Goal: Find contact information: Find contact information

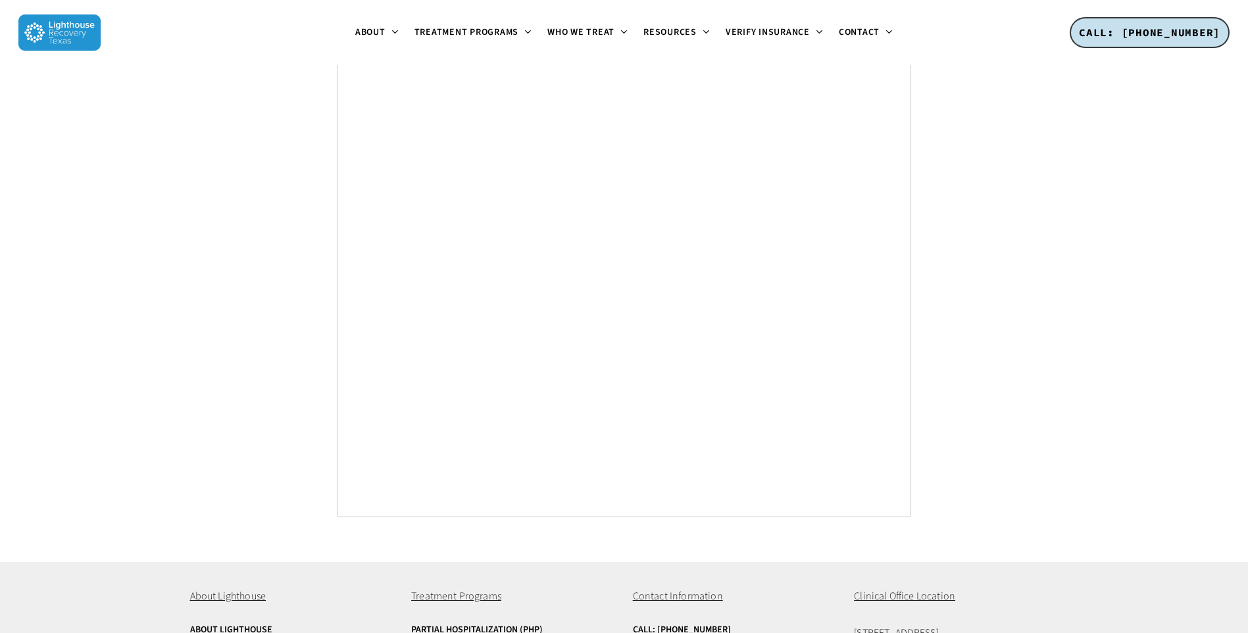
scroll to position [5162, 0]
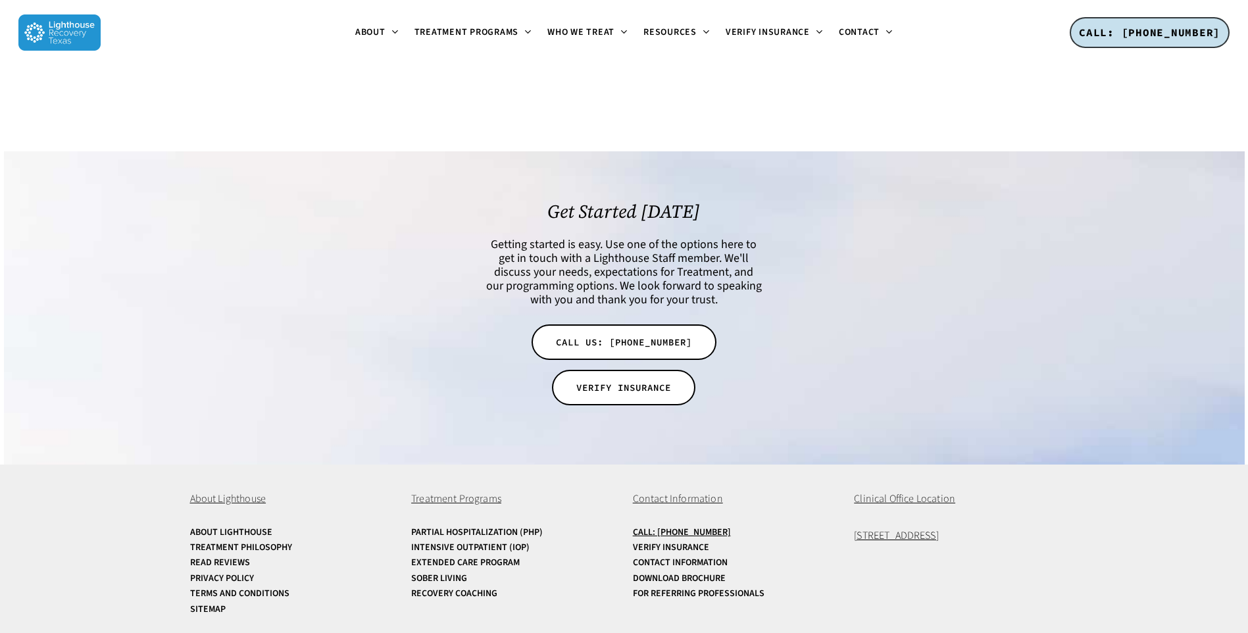
scroll to position [3179, 0]
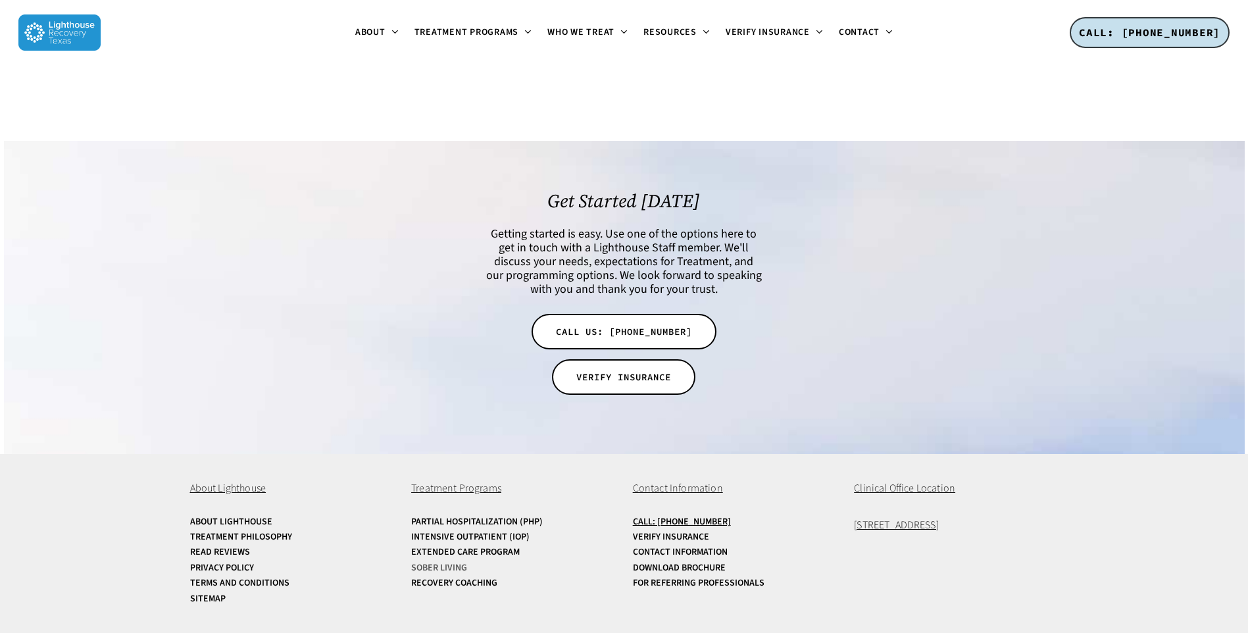
click at [455, 563] on link "Sober Living" at bounding box center [513, 568] width 204 height 10
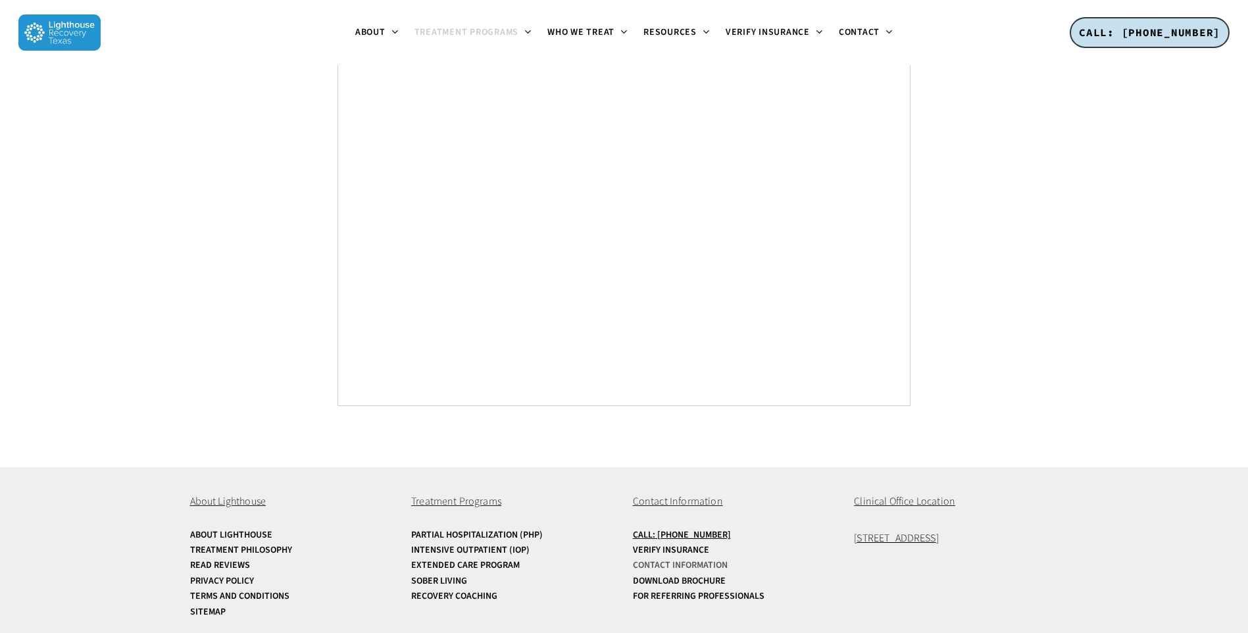
scroll to position [6759, 0]
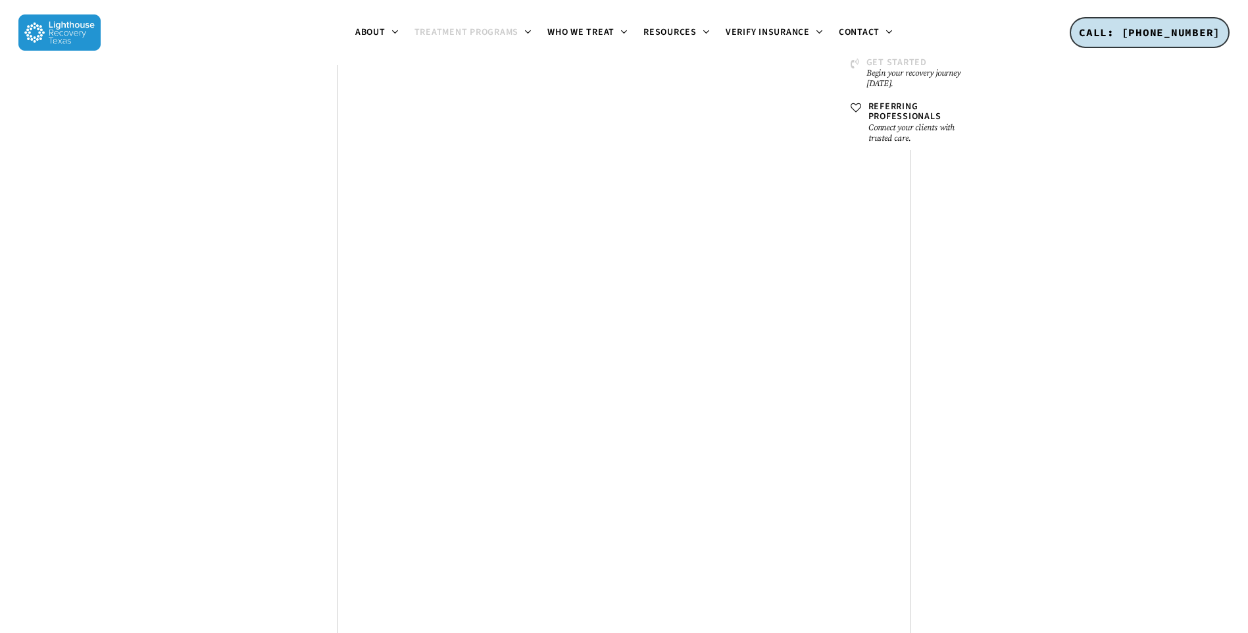
click at [899, 80] on small "Begin your recovery journey [DATE]." at bounding box center [918, 78] width 103 height 21
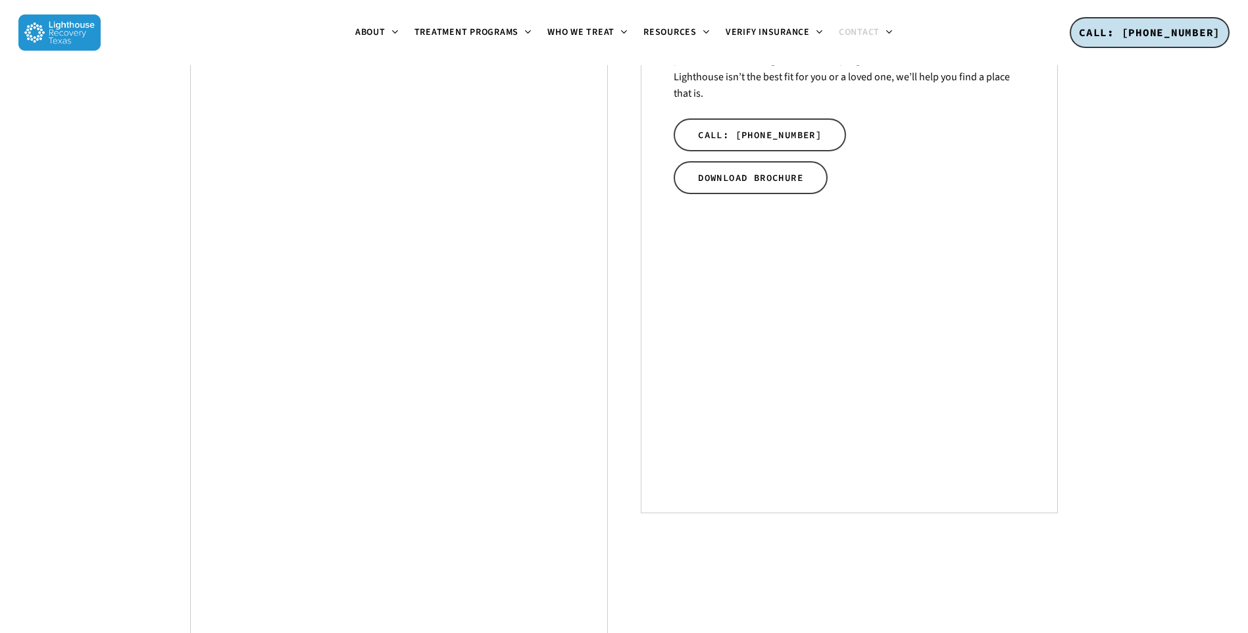
scroll to position [766, 0]
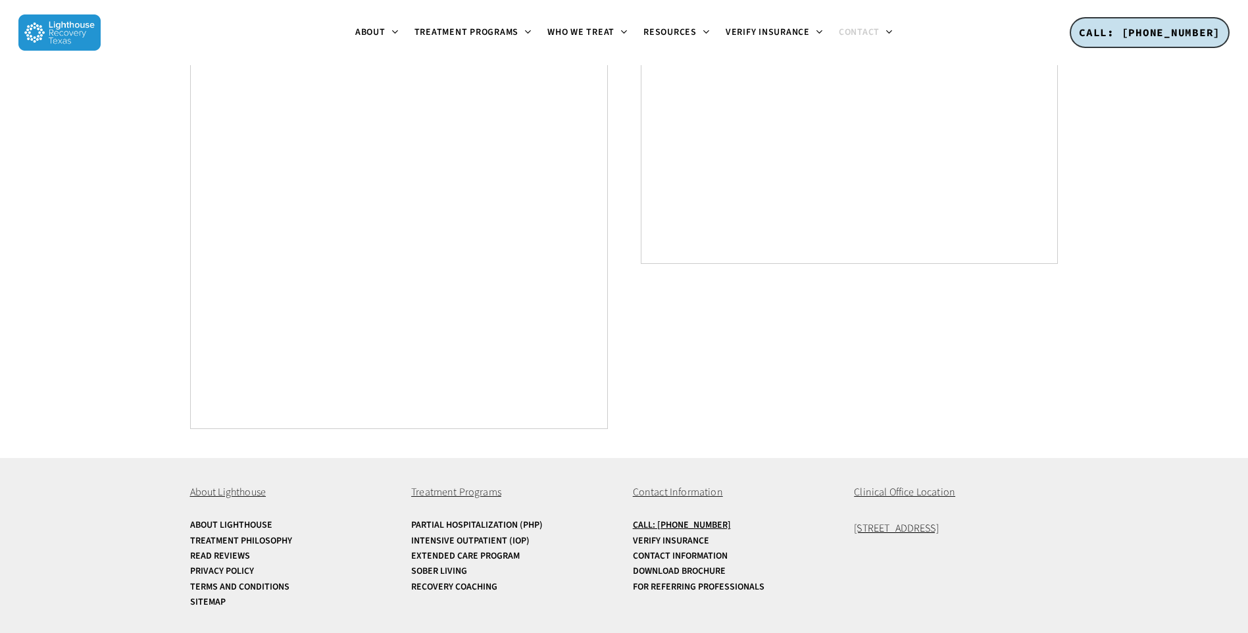
scroll to position [774, 0]
